Goal: Navigation & Orientation: Find specific page/section

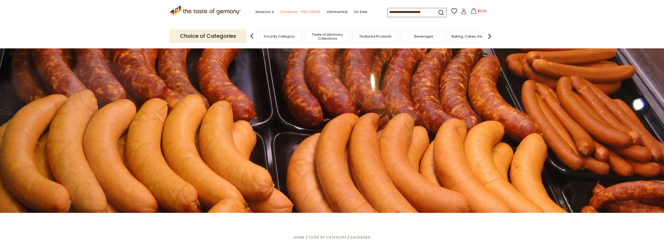
click at [291, 11] on link "Christmas - PRE-ORDER" at bounding box center [300, 12] width 40 height 6
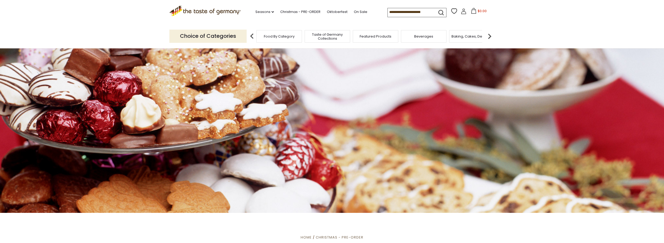
click at [275, 35] on span "Food By Category" at bounding box center [279, 36] width 31 height 4
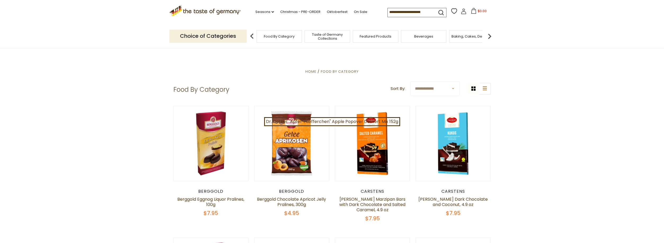
click at [209, 37] on p "Choice of Categories" at bounding box center [207, 36] width 77 height 13
click at [253, 35] on img at bounding box center [252, 36] width 11 height 11
click at [492, 36] on img at bounding box center [489, 36] width 11 height 11
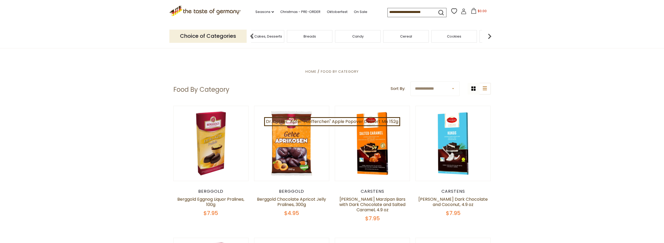
click at [492, 36] on img at bounding box center [489, 36] width 11 height 11
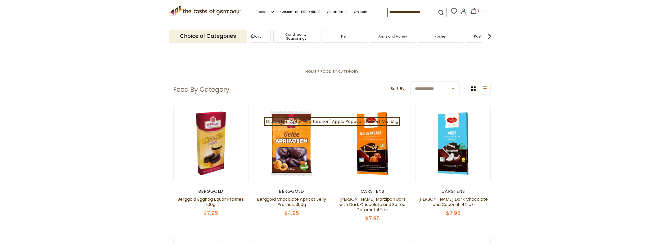
click at [492, 36] on img at bounding box center [489, 36] width 11 height 11
click at [444, 39] on div "Sausages" at bounding box center [449, 36] width 46 height 12
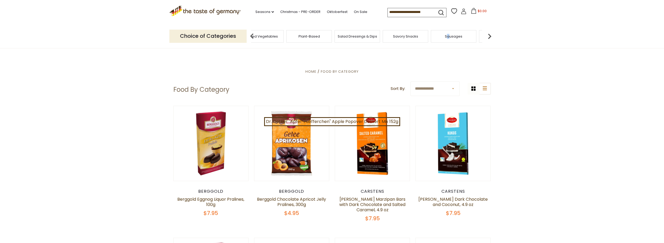
click at [449, 35] on span "Sausages" at bounding box center [453, 36] width 17 height 4
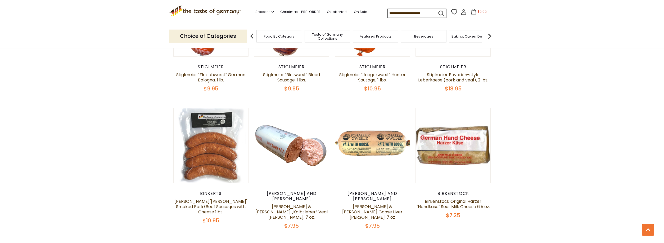
scroll to position [1269, 0]
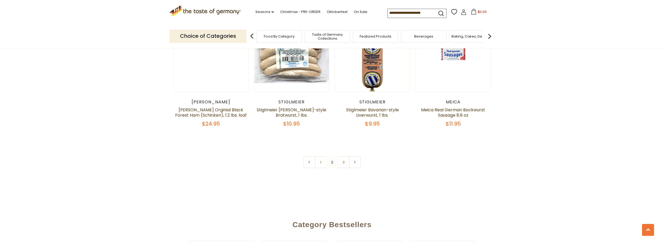
scroll to position [1409, 0]
